Goal: Communication & Community: Answer question/provide support

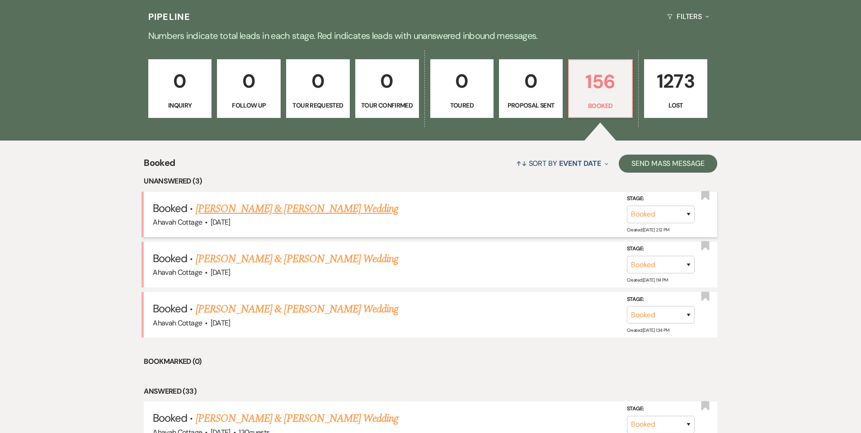
scroll to position [229, 0]
click at [291, 207] on link "[PERSON_NAME] & [PERSON_NAME] Wedding" at bounding box center [297, 209] width 202 height 16
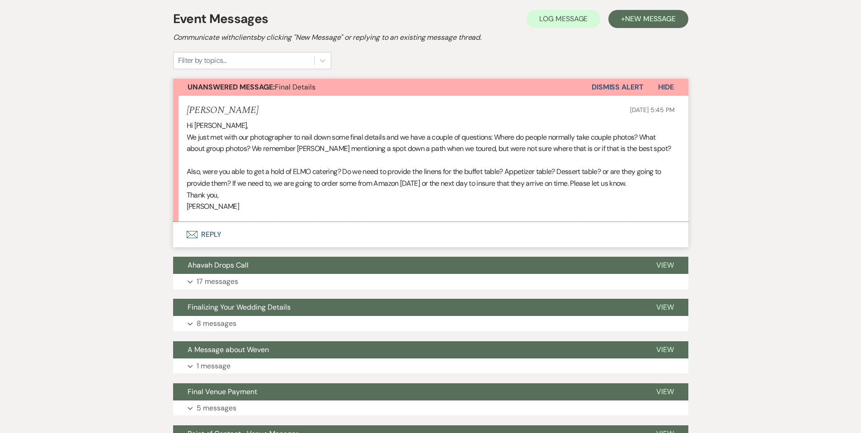
scroll to position [207, 0]
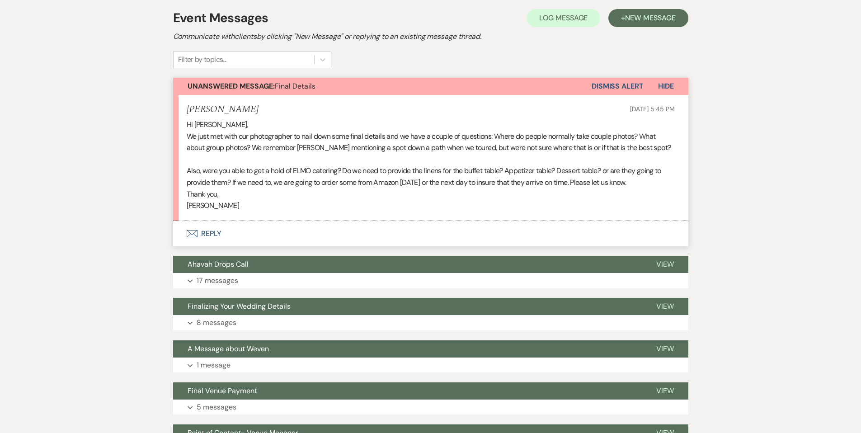
click at [214, 230] on button "Envelope Reply" at bounding box center [430, 233] width 515 height 25
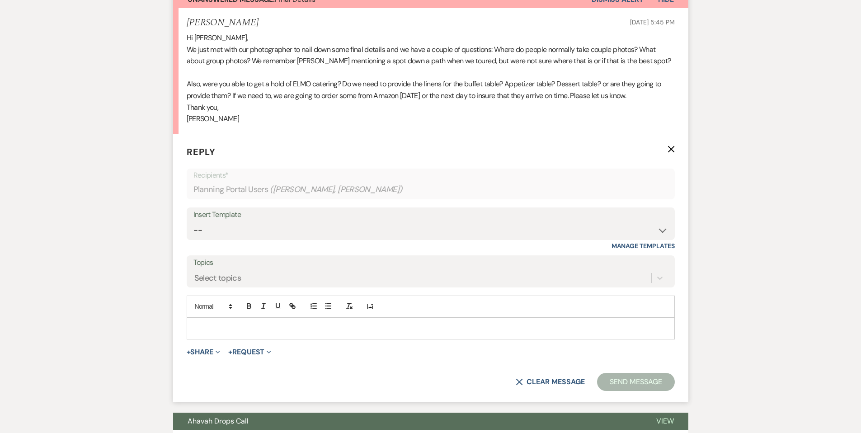
scroll to position [305, 0]
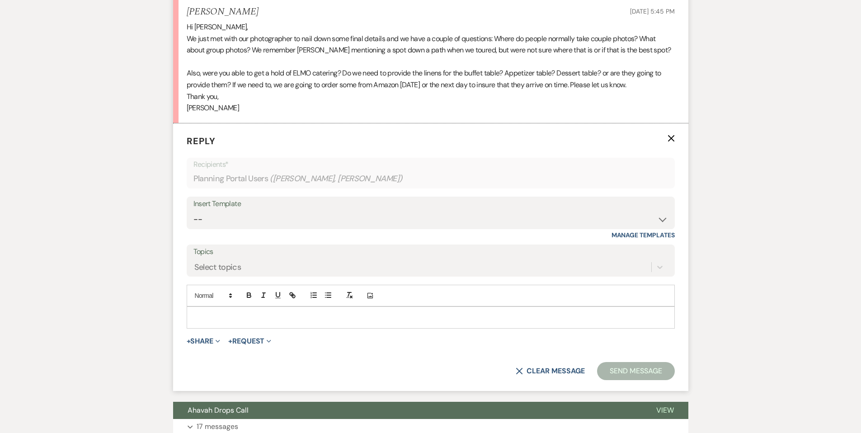
click at [212, 315] on p at bounding box center [431, 317] width 474 height 10
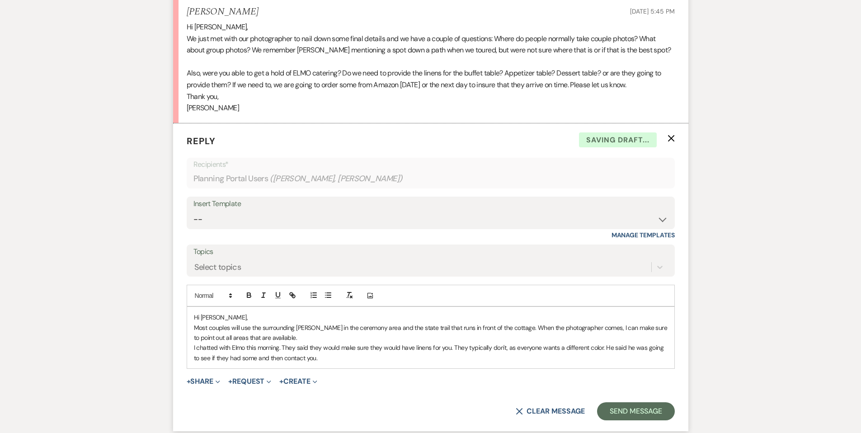
click at [335, 356] on p "I chatted with Elmo this morning. They said they would make sure they would hav…" at bounding box center [431, 352] width 474 height 20
click at [451, 345] on p "I chatted with Elmo this morning. They said they would make sure they would hav…" at bounding box center [431, 352] width 474 height 20
click at [467, 358] on p "I chatted with Elmo this morning. They said they would make sure they would hav…" at bounding box center [431, 352] width 474 height 20
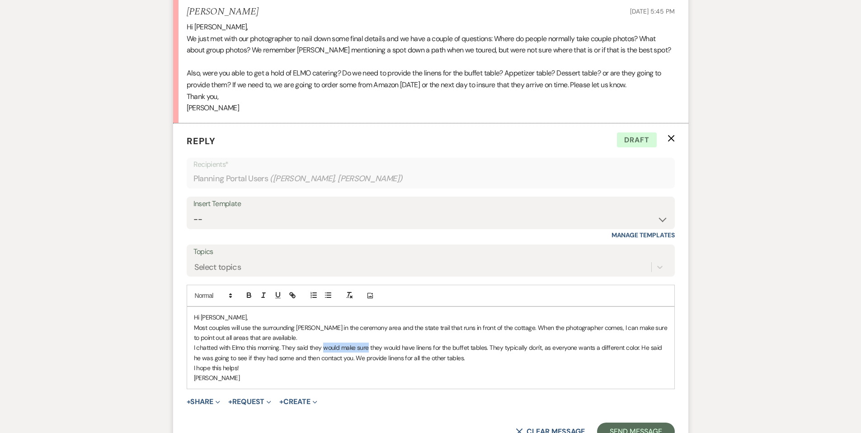
drag, startPoint x: 369, startPoint y: 347, endPoint x: 324, endPoint y: 347, distance: 44.7
click at [324, 347] on p "I chatted with Elmo this morning. They said they would make sure they would hav…" at bounding box center [431, 352] width 474 height 20
drag, startPoint x: 325, startPoint y: 346, endPoint x: 354, endPoint y: 346, distance: 29.4
click at [354, 346] on p "I chatted with Elmo this morning. They said they they would have linens for the…" at bounding box center [431, 352] width 474 height 20
click at [445, 366] on p "I hope this helps!" at bounding box center [431, 368] width 474 height 10
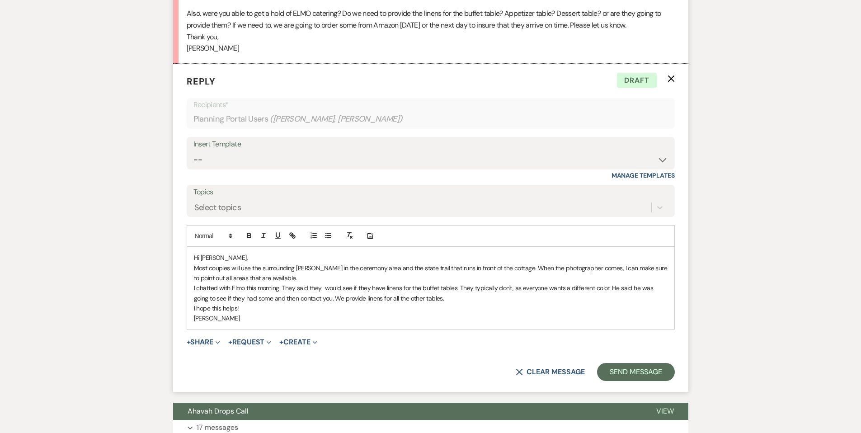
scroll to position [366, 0]
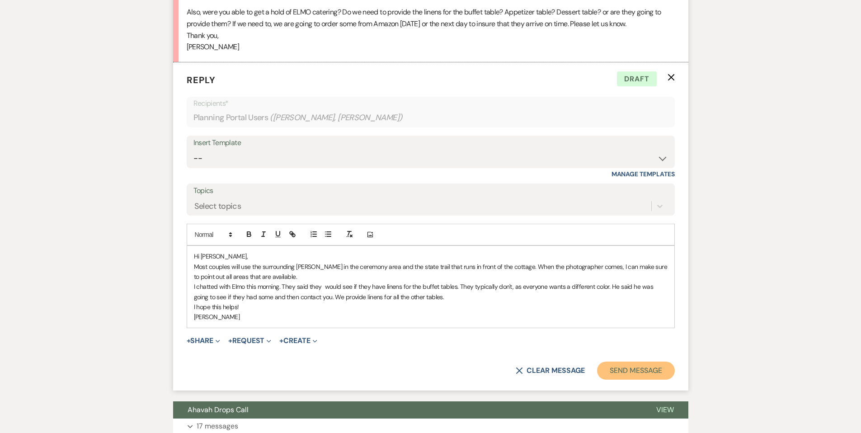
click at [622, 373] on button "Send Message" at bounding box center [635, 370] width 77 height 18
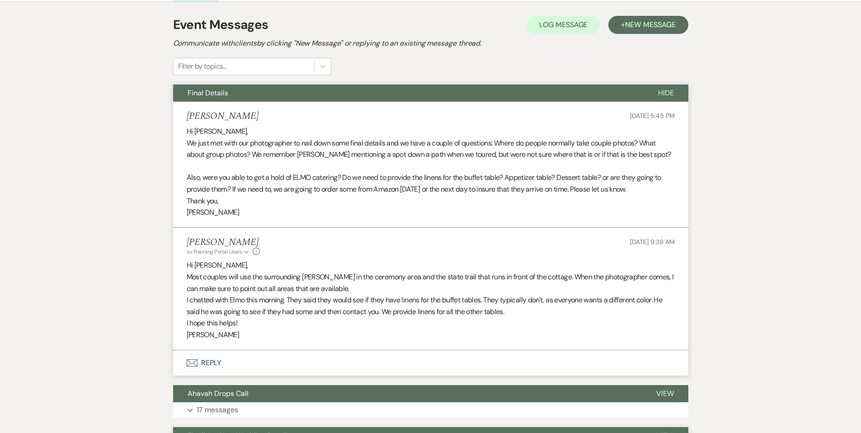
scroll to position [194, 0]
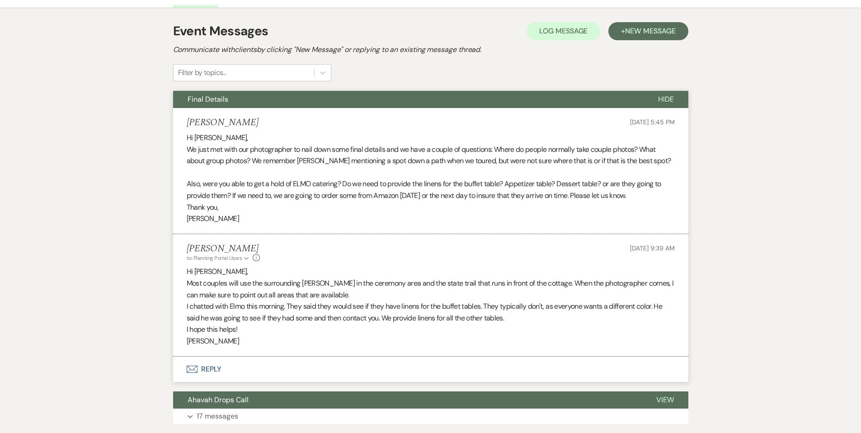
click at [195, 100] on span "Final Details" at bounding box center [208, 98] width 41 height 9
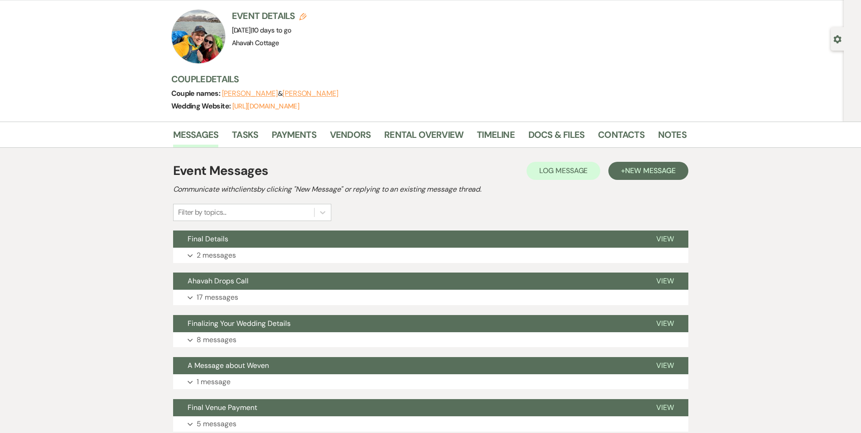
scroll to position [0, 0]
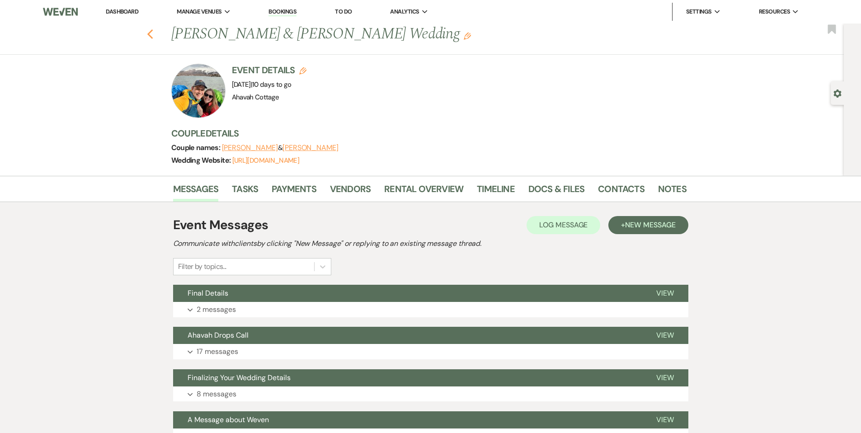
click at [153, 32] on use "button" at bounding box center [150, 34] width 6 height 10
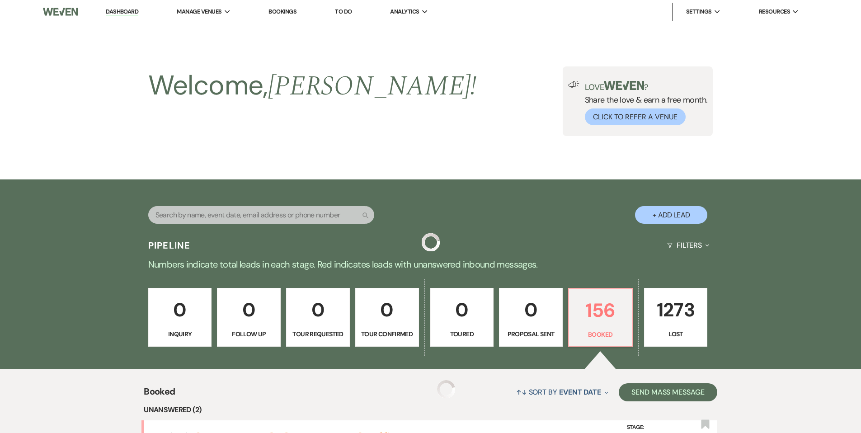
scroll to position [229, 0]
